Goal: Task Accomplishment & Management: Complete application form

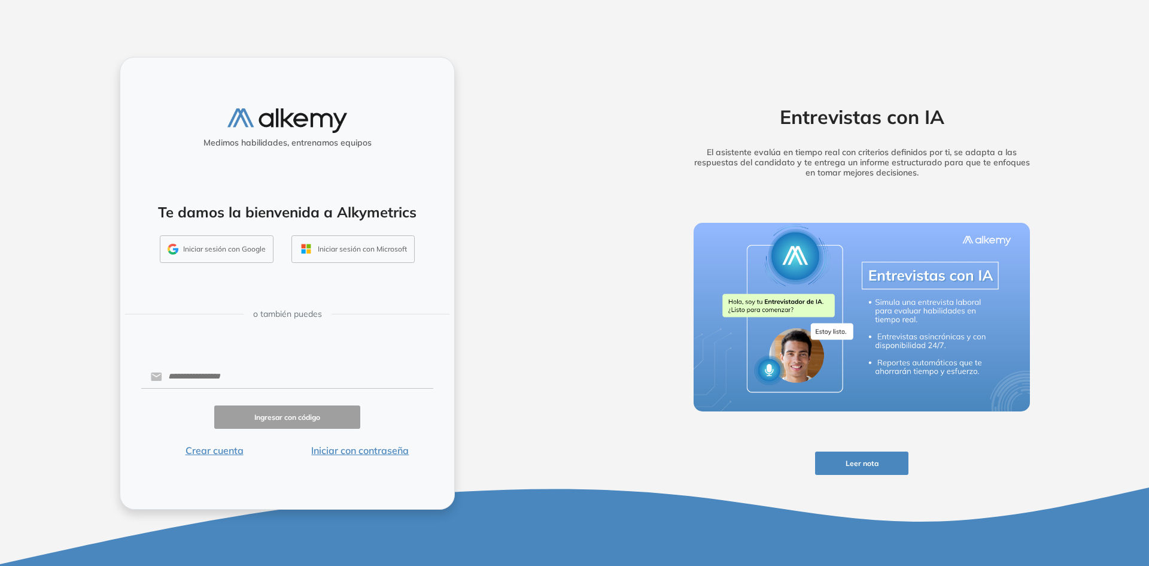
click at [234, 355] on div "Medimos habilidades, entrenamos equipos Te damos la bienvenida a Alkymetrics In…" at bounding box center [287, 283] width 335 height 453
click at [229, 378] on input "text" at bounding box center [297, 376] width 271 height 23
type input "**********"
click at [299, 412] on button "Ingresar con código" at bounding box center [287, 416] width 146 height 23
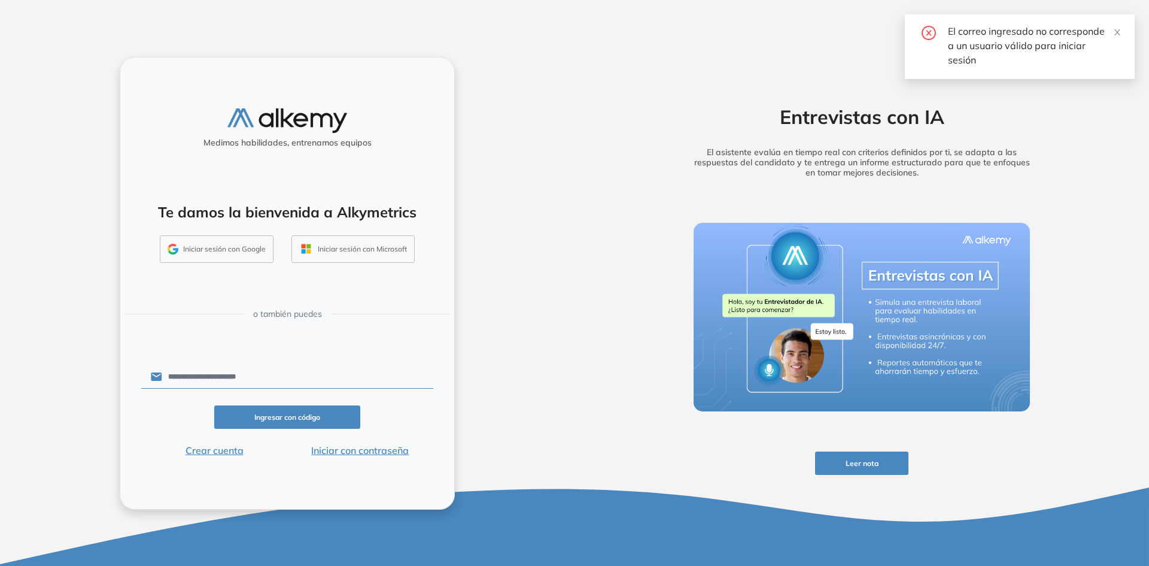
click at [216, 257] on button "Iniciar sesión con Google" at bounding box center [217, 249] width 114 height 28
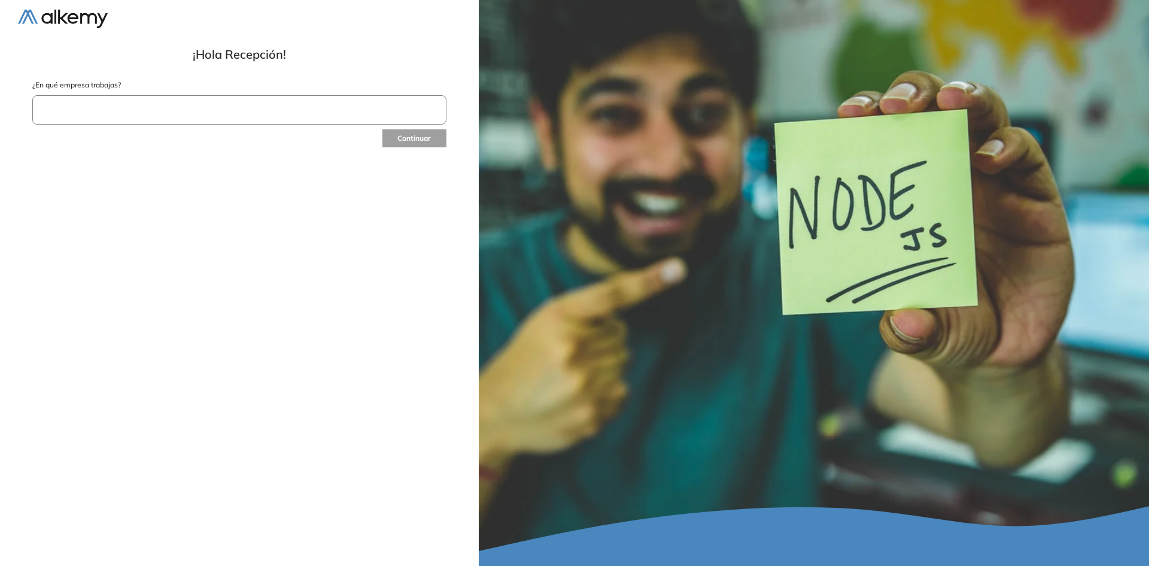
click at [308, 117] on input "text" at bounding box center [239, 109] width 414 height 29
click at [247, 122] on input "text" at bounding box center [239, 109] width 414 height 29
type input "******"
click at [213, 156] on div at bounding box center [239, 164] width 413 height 17
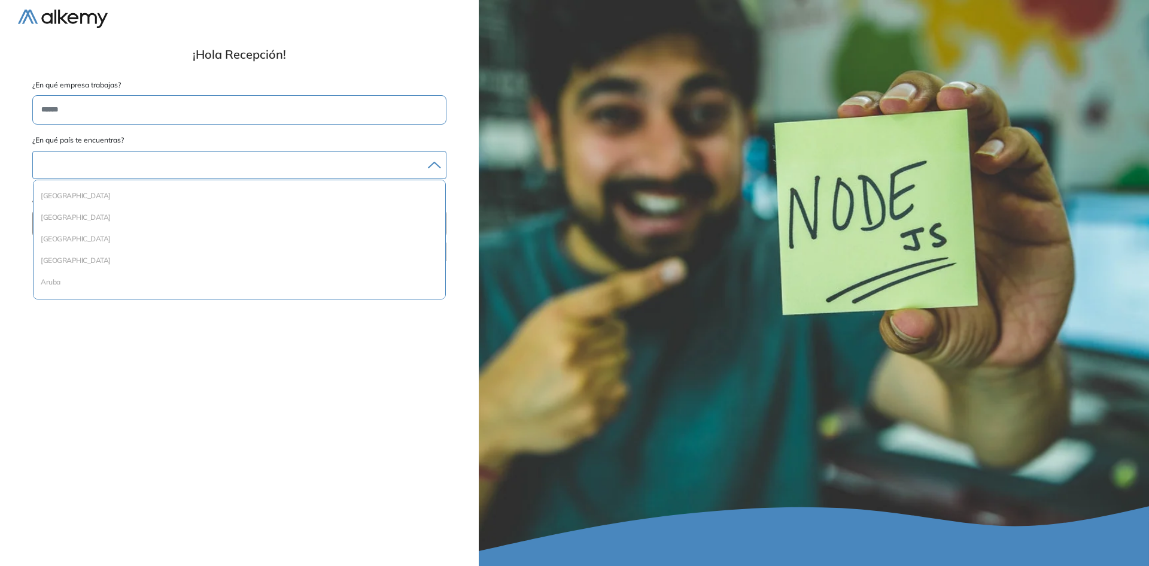
click at [207, 160] on div at bounding box center [239, 164] width 413 height 17
click at [214, 168] on div at bounding box center [239, 164] width 413 height 17
click at [112, 244] on li "[GEOGRAPHIC_DATA]" at bounding box center [239, 239] width 402 height 12
click at [113, 232] on input "text" at bounding box center [239, 225] width 414 height 29
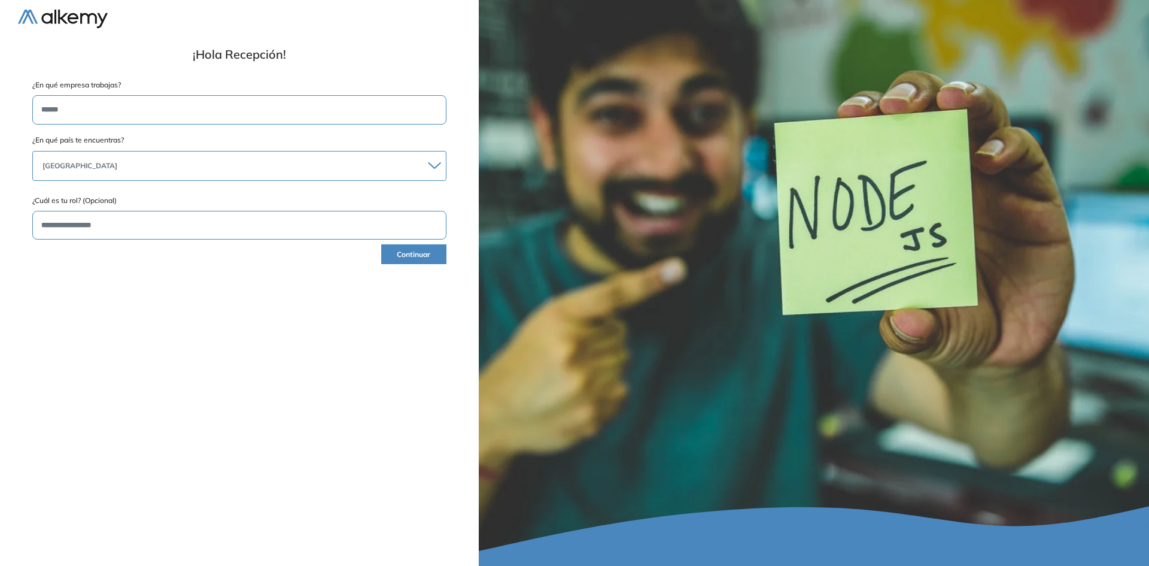
type input "**********"
click at [429, 259] on button "Continuar" at bounding box center [413, 254] width 65 height 20
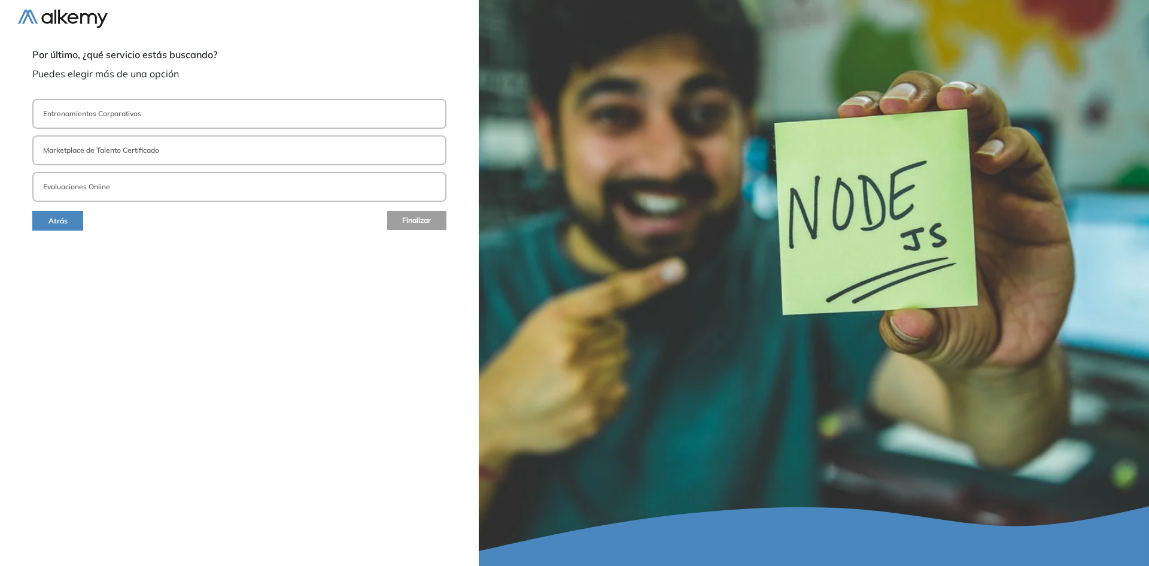
click at [153, 111] on button "Entrenamientos Corporativos" at bounding box center [239, 114] width 414 height 30
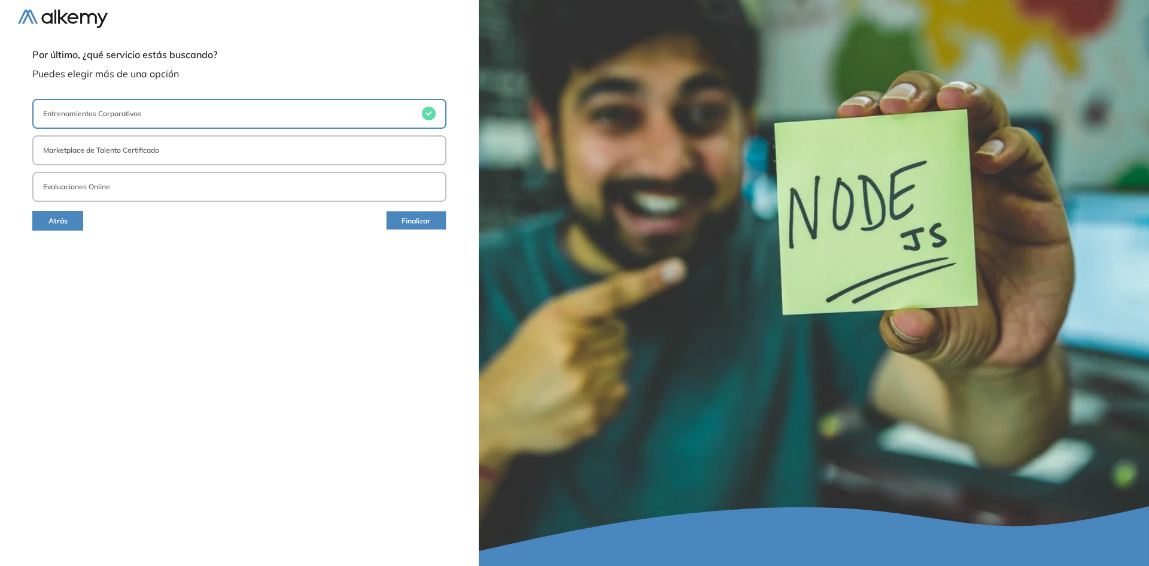
click at [143, 142] on button "Marketplace de Talento Certificado" at bounding box center [239, 150] width 414 height 30
click at [219, 174] on button "Evaluaciones Online" at bounding box center [239, 187] width 414 height 30
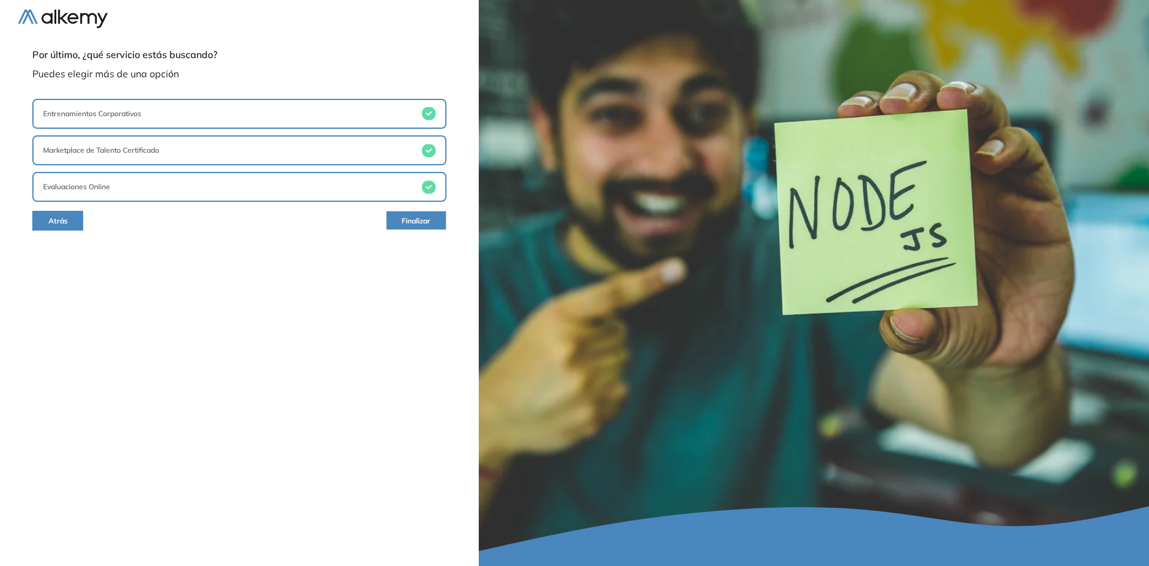
click at [189, 116] on button "Entrenamientos Corporativos" at bounding box center [239, 114] width 414 height 30
click at [177, 143] on button "Marketplace de Talento Certificado" at bounding box center [239, 150] width 414 height 30
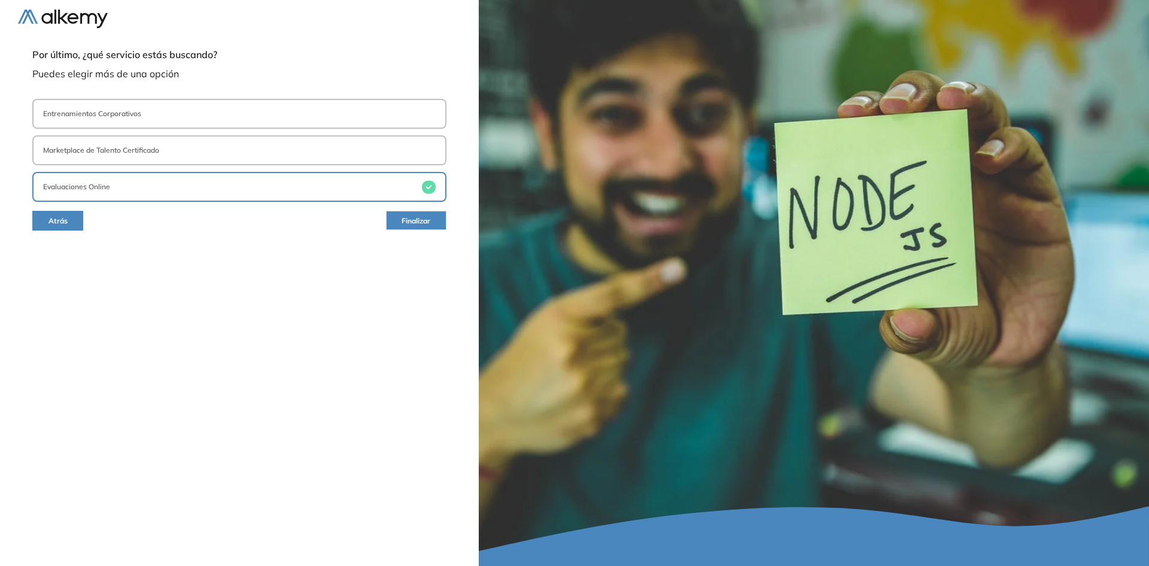
click at [400, 226] on button "Finalizar" at bounding box center [416, 220] width 60 height 19
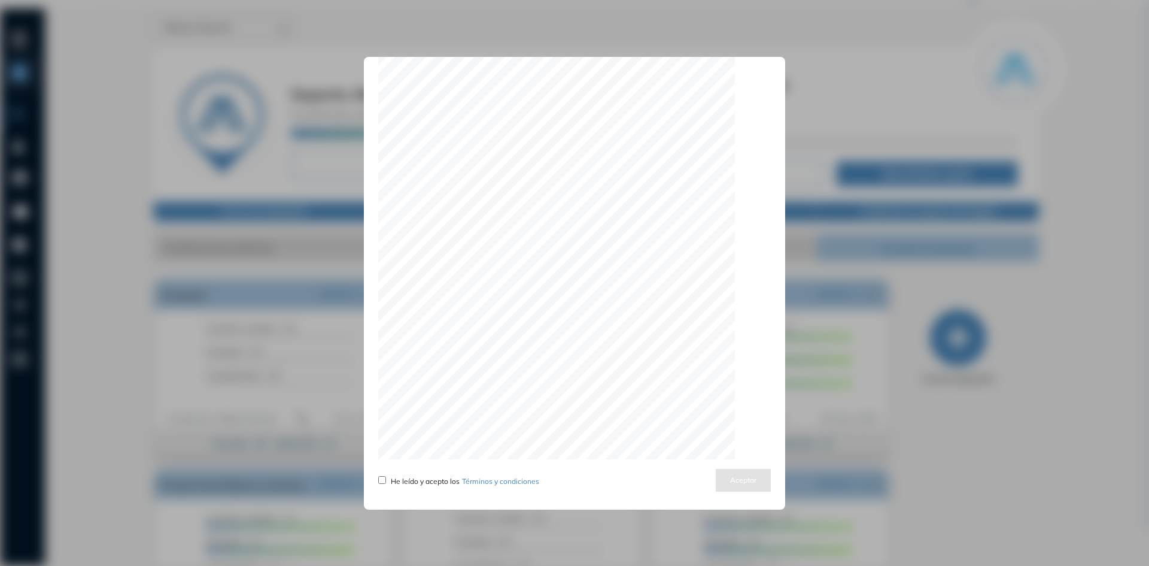
scroll to position [3671, 0]
click at [385, 473] on div "He leído y acepto los Términos y condiciones" at bounding box center [458, 479] width 161 height 14
click at [728, 480] on button "Aceptar" at bounding box center [743, 479] width 55 height 23
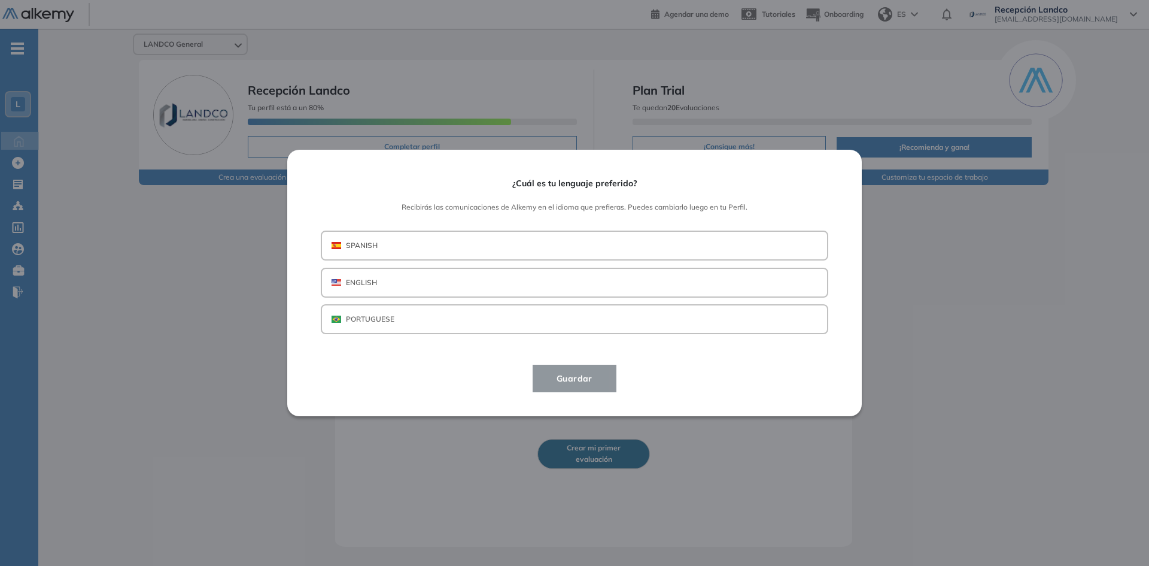
click at [549, 250] on button "SPANISH" at bounding box center [575, 245] width 508 height 30
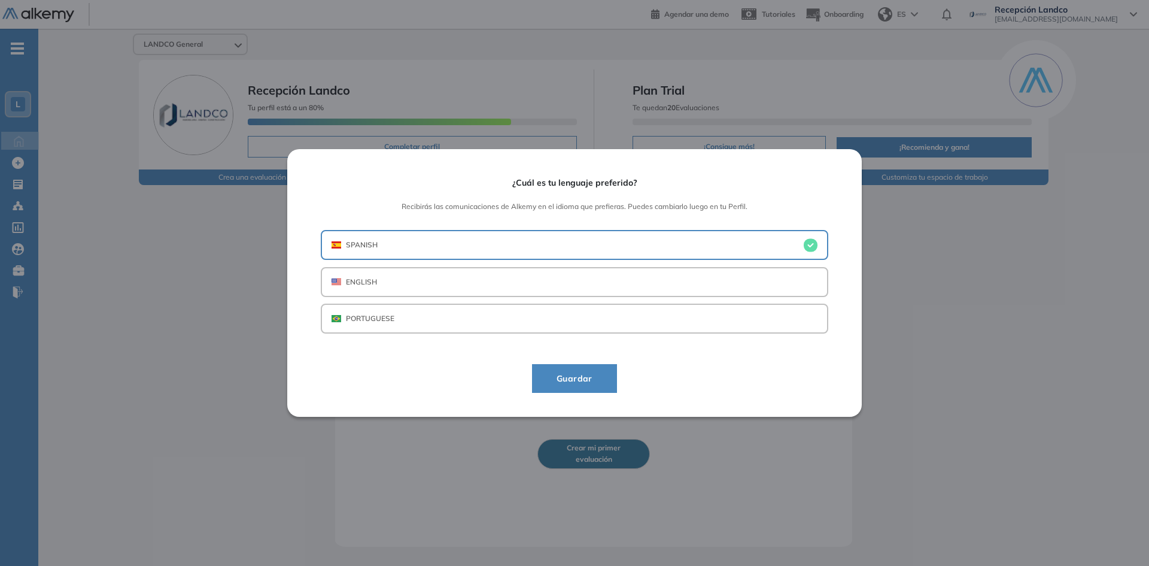
click at [598, 381] on span "Guardar" at bounding box center [574, 378] width 55 height 14
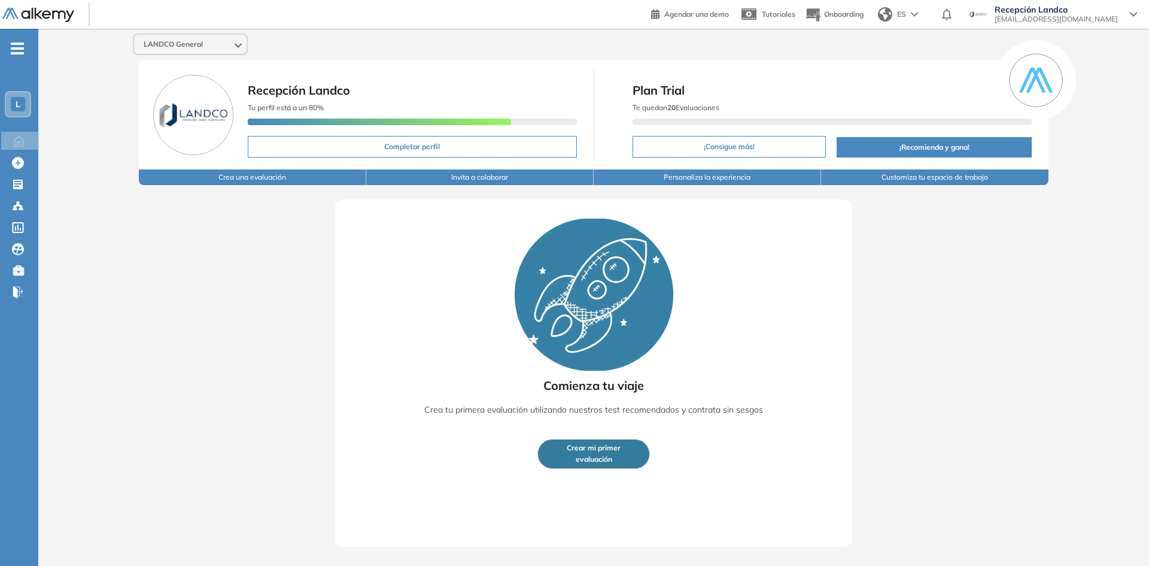
click at [1142, 5] on div "Recepción Landco recepcion@landev.com.ec" at bounding box center [1053, 16] width 188 height 22
click at [1126, 7] on div "Recepción Landco recepcion@landev.com.ec" at bounding box center [1053, 14] width 169 height 19
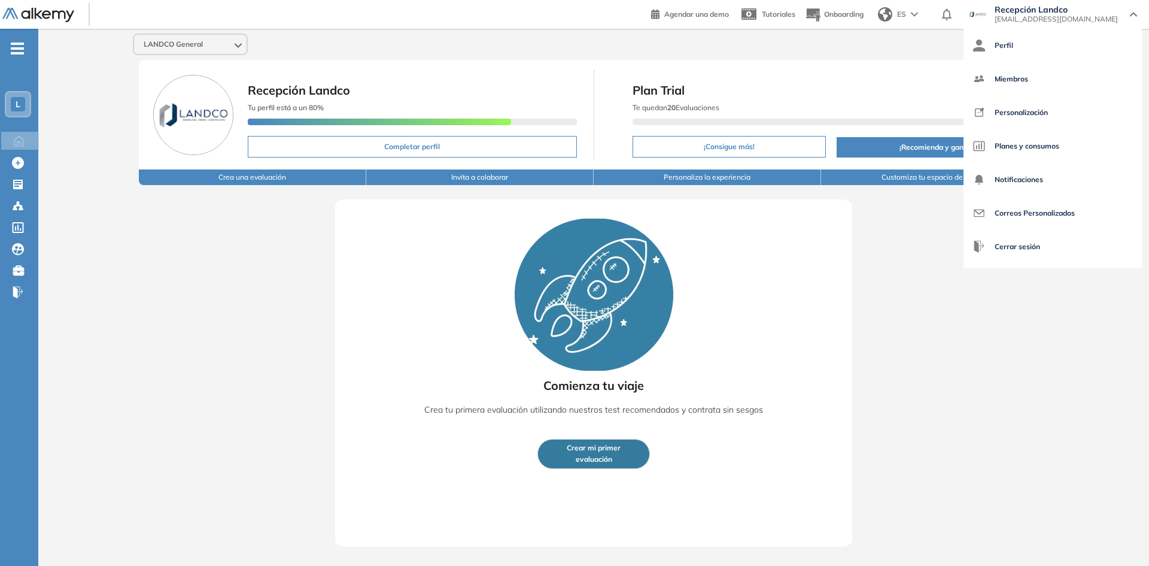
click at [937, 292] on div "Comienza tu viaje Crea tu primera evaluación utilizando nuestros test recomenda…" at bounding box center [594, 366] width 1034 height 362
